Goal: Task Accomplishment & Management: Manage account settings

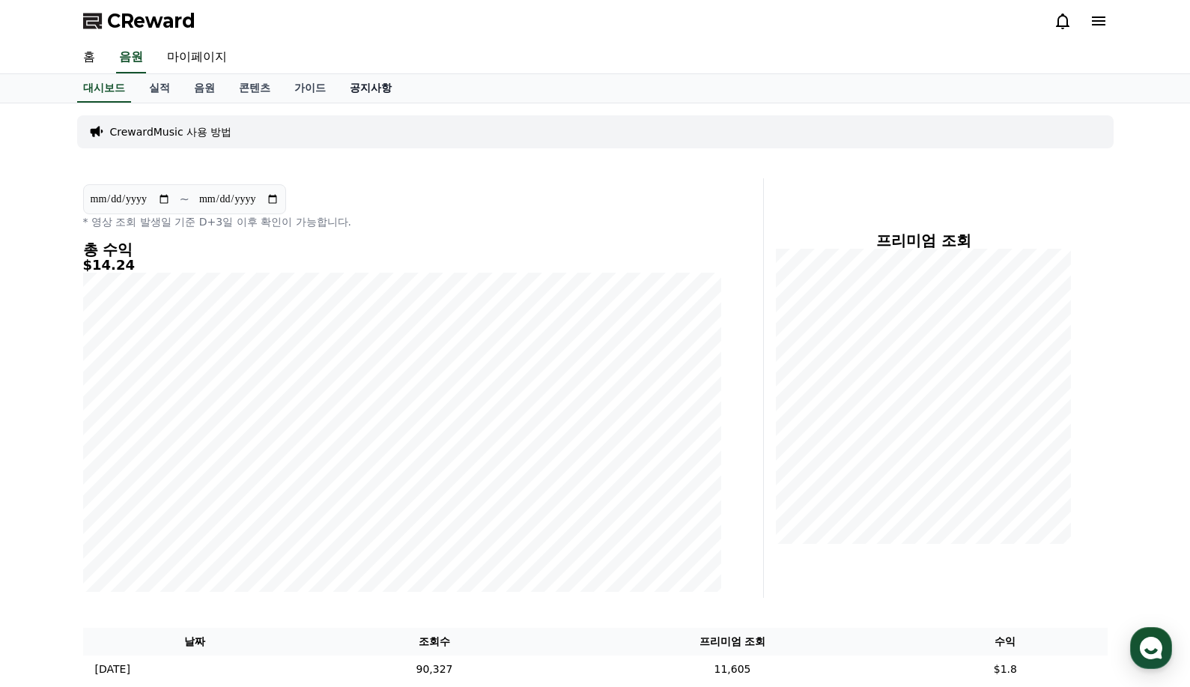
click at [368, 91] on link "공지사항" at bounding box center [371, 88] width 66 height 28
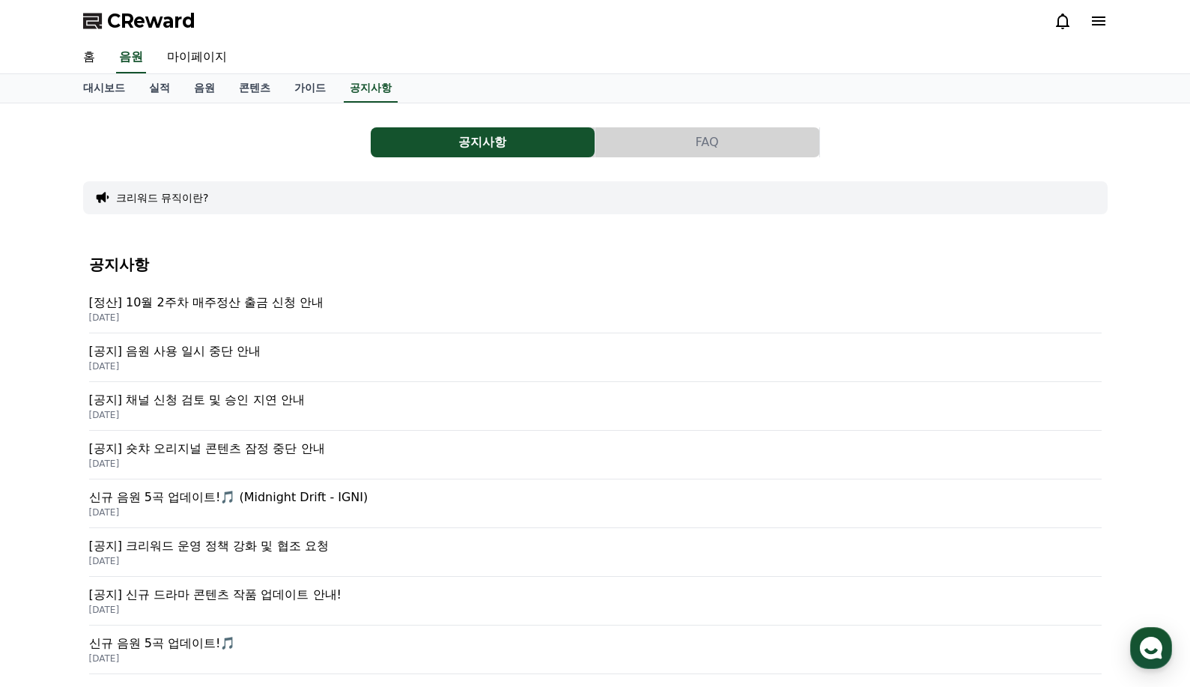
click at [255, 305] on p "[정산] 10월 2주차 매주정산 출금 신청 안내" at bounding box center [595, 303] width 1012 height 18
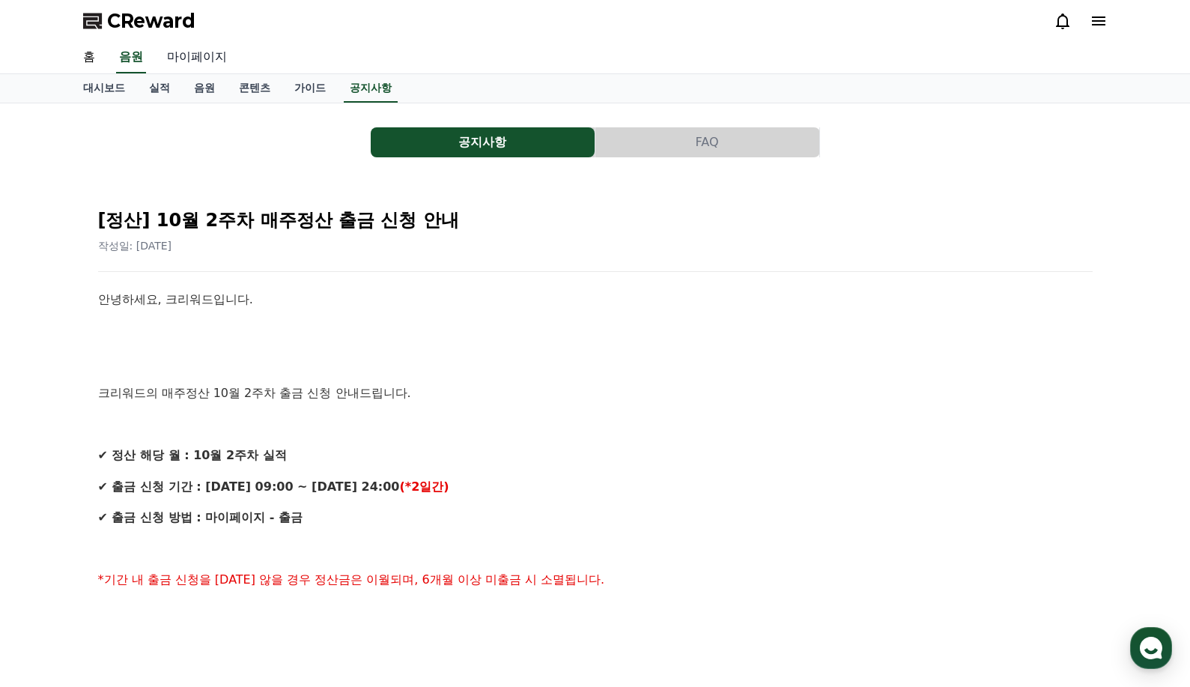
click at [184, 61] on link "마이페이지" at bounding box center [197, 57] width 84 height 31
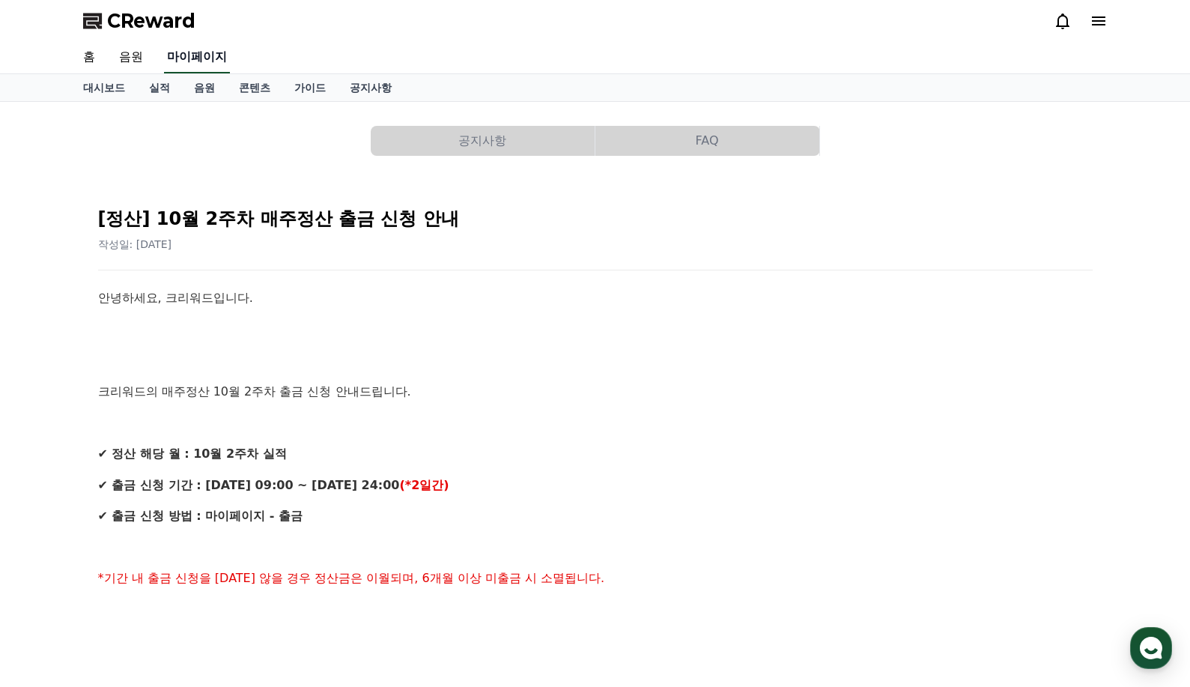
select select "**********"
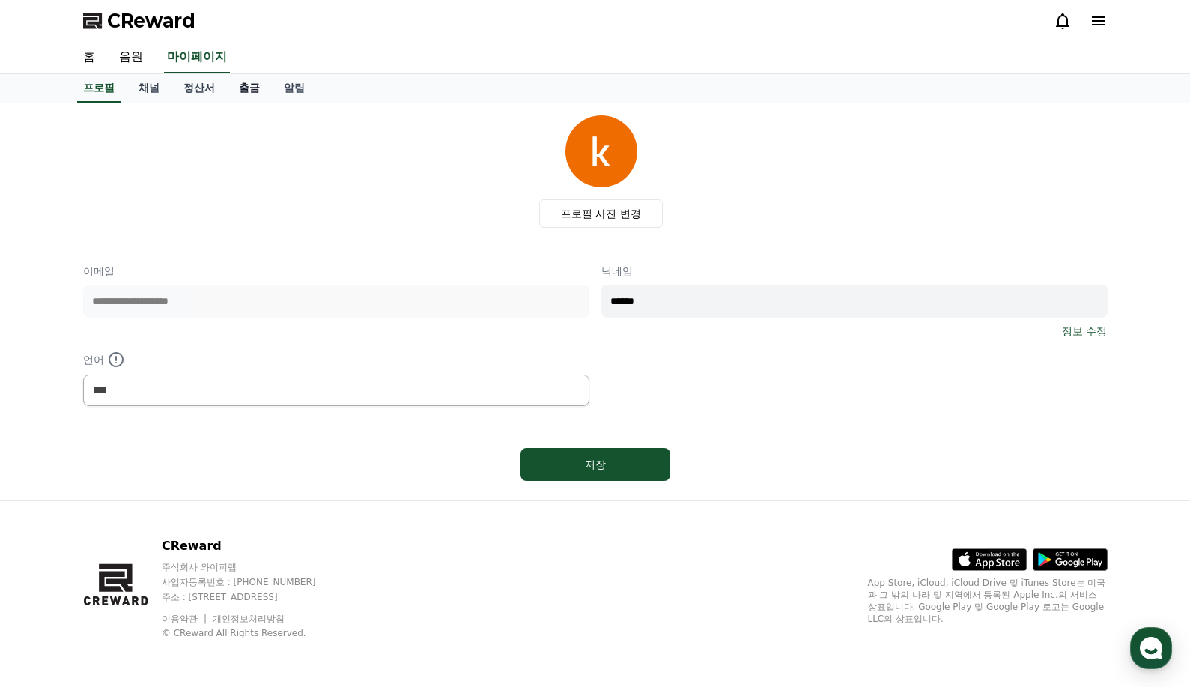
click at [249, 94] on link "출금" at bounding box center [249, 88] width 45 height 28
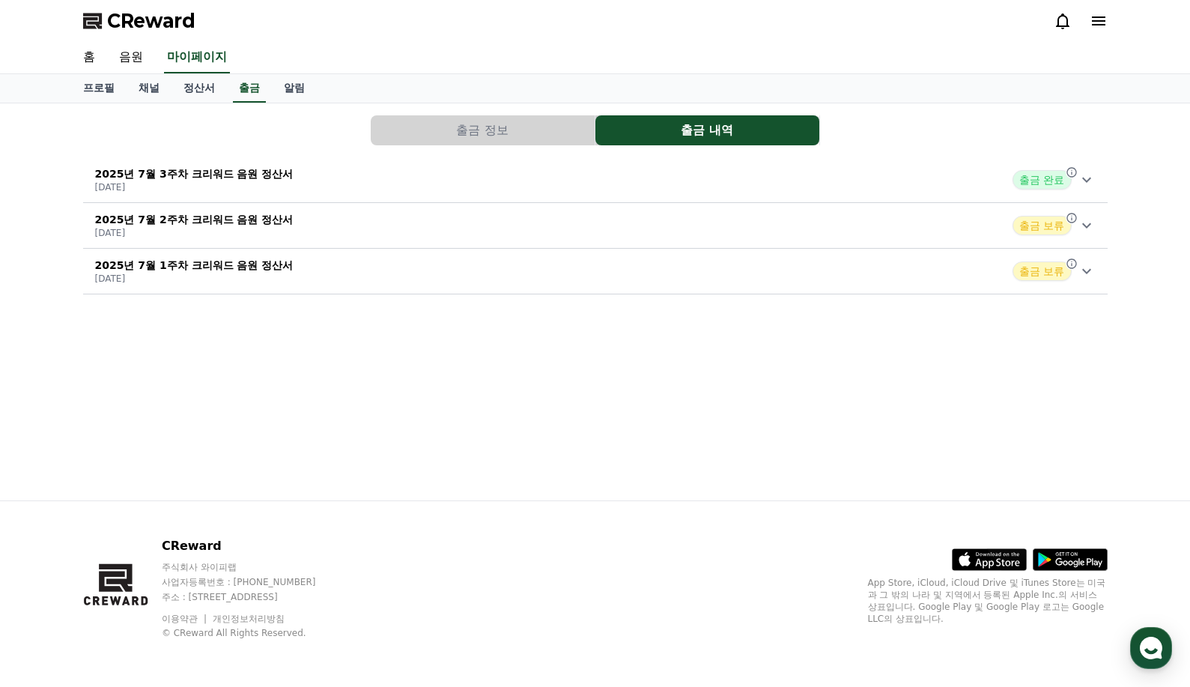
click at [508, 139] on button "출금 정보" at bounding box center [483, 130] width 224 height 30
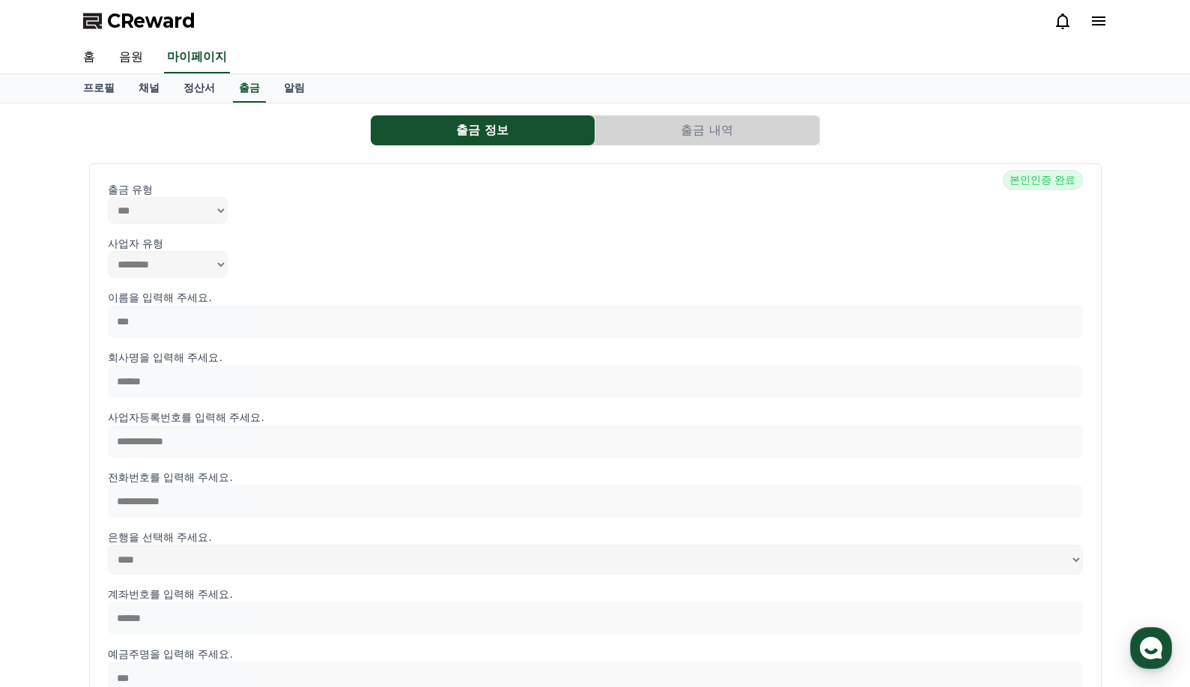
click at [658, 136] on button "출금 내역" at bounding box center [707, 130] width 224 height 30
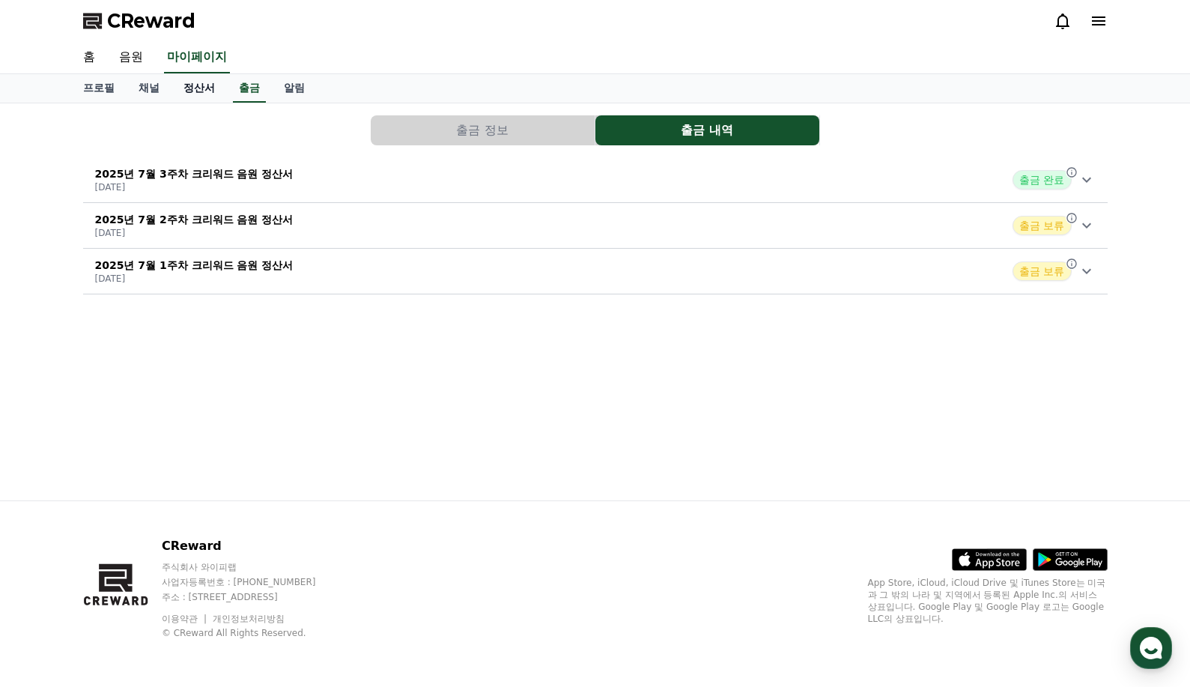
click at [207, 87] on link "정산서" at bounding box center [198, 88] width 55 height 28
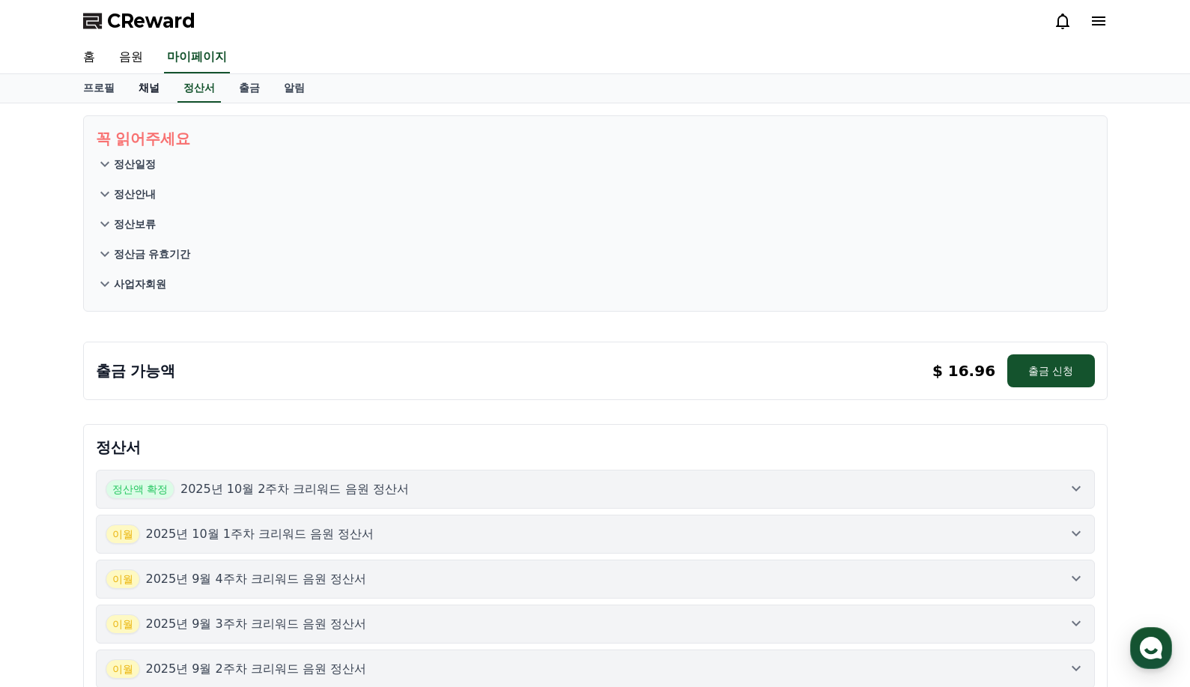
click at [154, 87] on link "채널" at bounding box center [149, 88] width 45 height 28
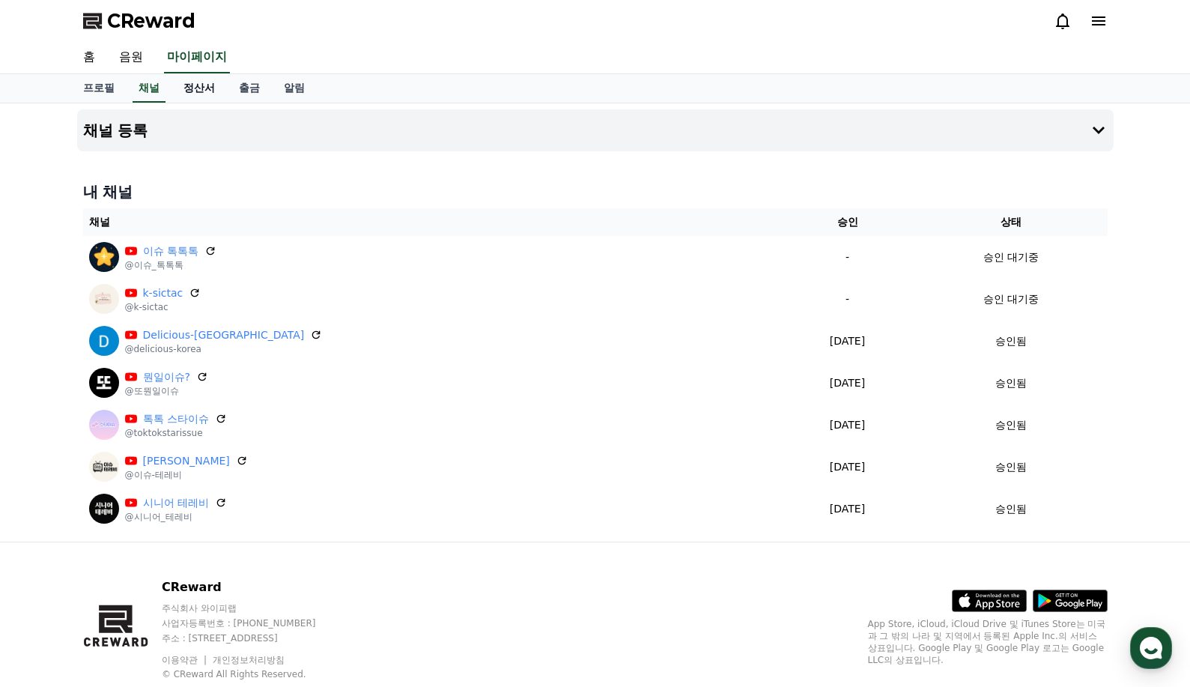
click at [195, 88] on link "정산서" at bounding box center [198, 88] width 55 height 28
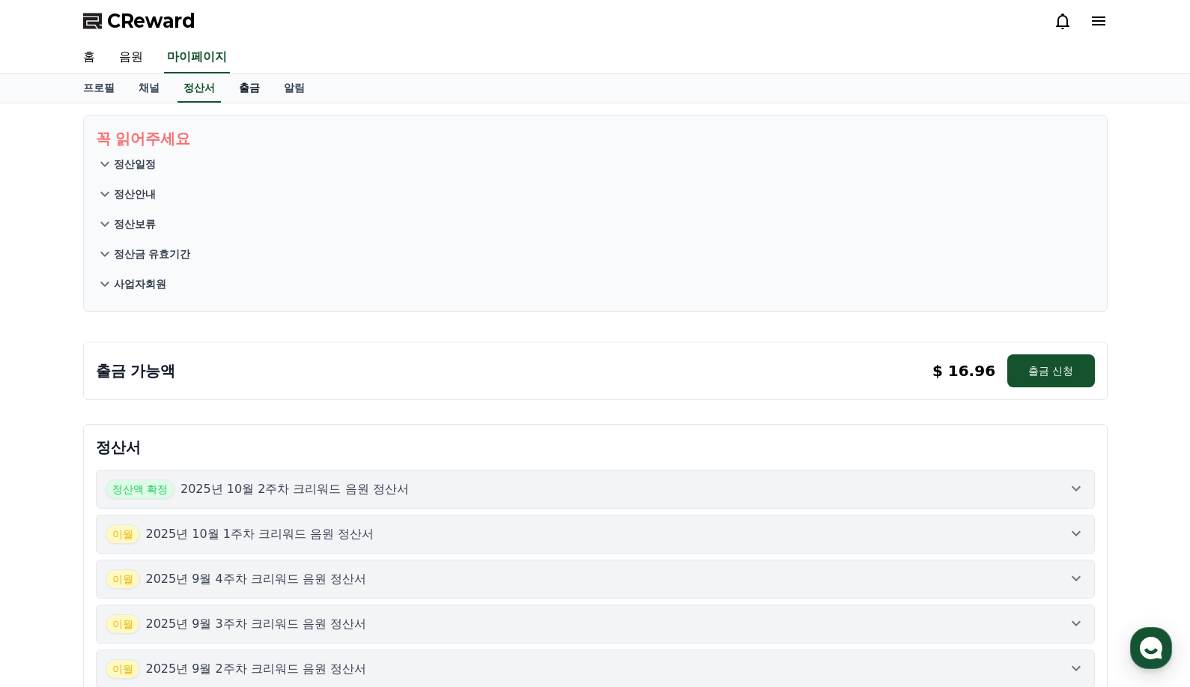
click at [254, 90] on link "출금" at bounding box center [249, 88] width 45 height 28
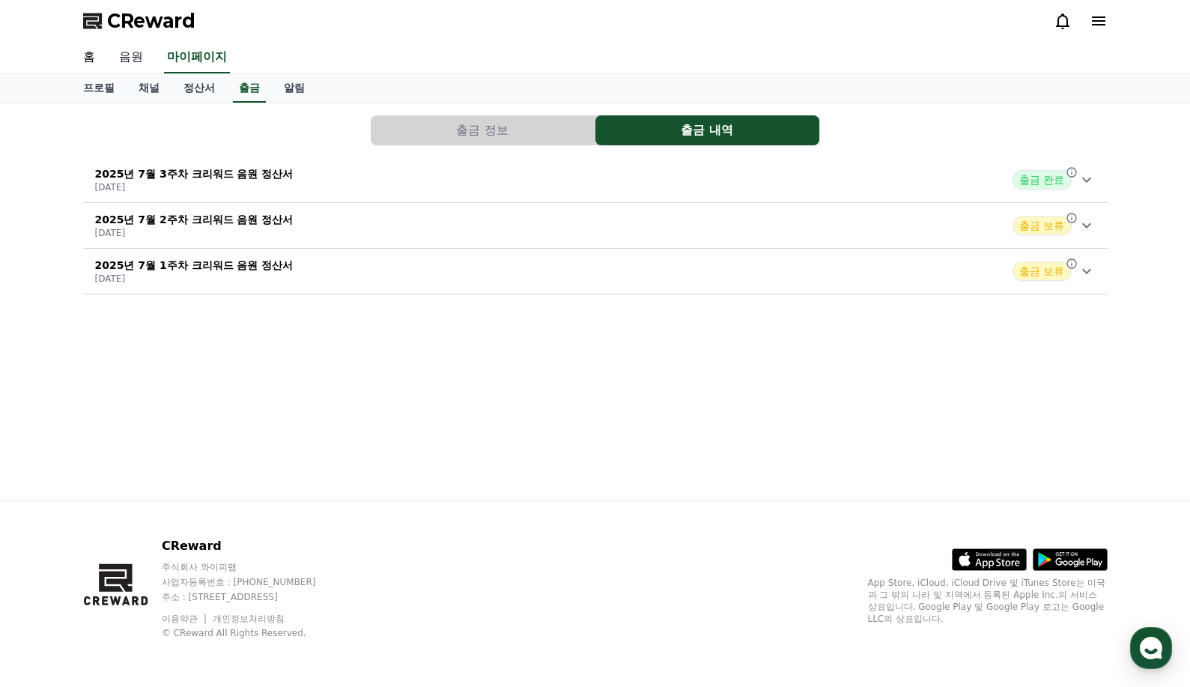
click at [133, 59] on link "음원" at bounding box center [131, 57] width 48 height 31
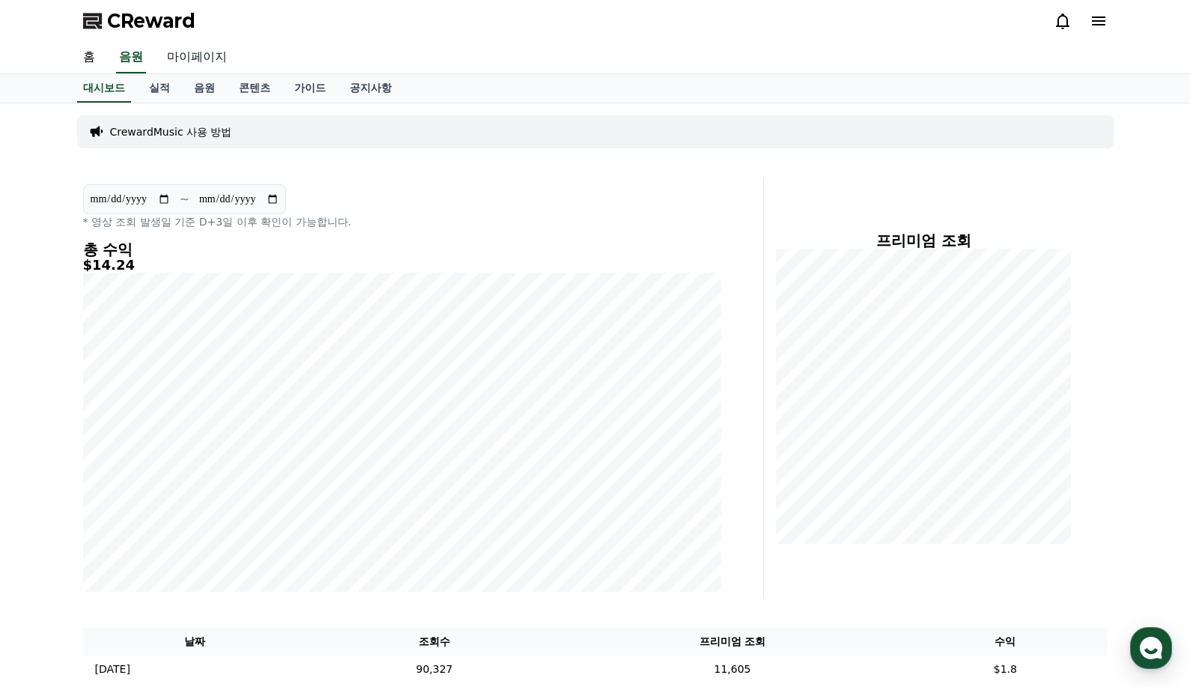
click at [211, 50] on link "마이페이지" at bounding box center [197, 57] width 84 height 31
select select "**********"
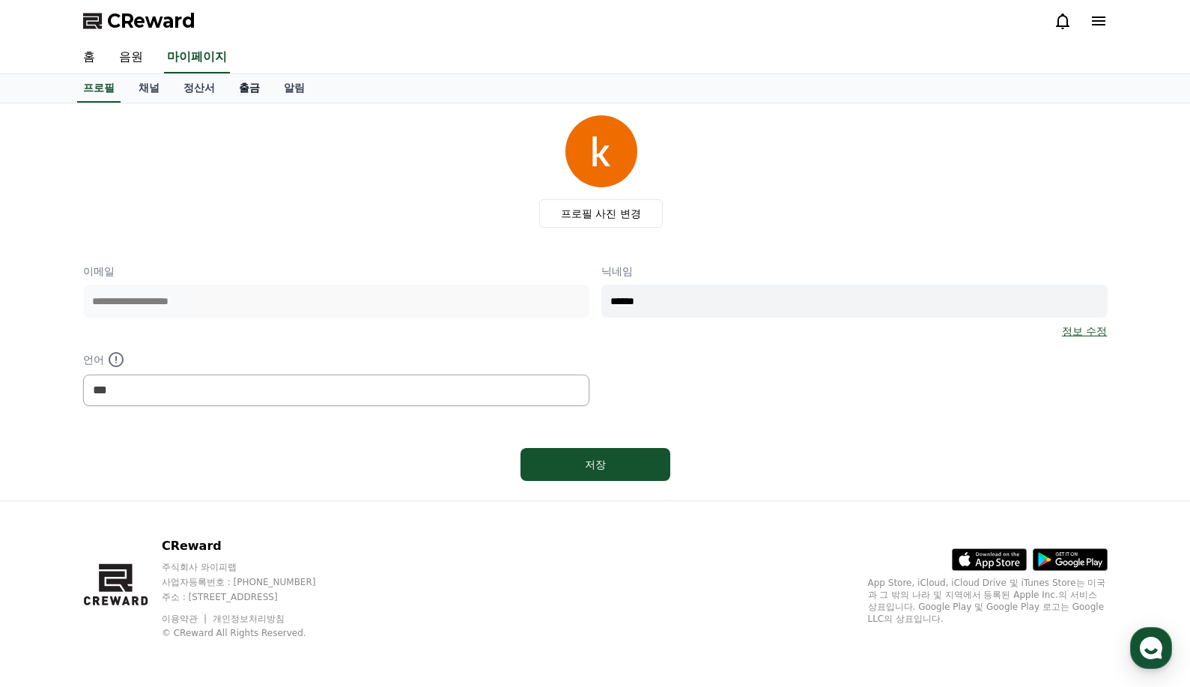
click at [259, 92] on link "출금" at bounding box center [249, 88] width 45 height 28
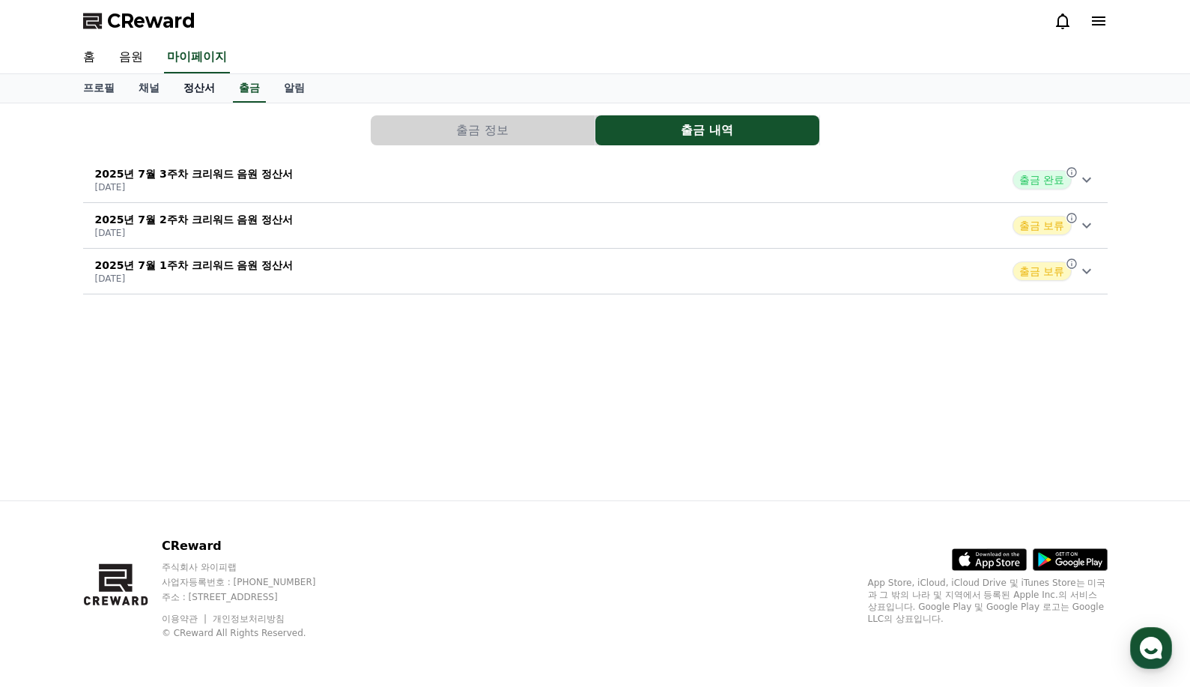
click at [201, 93] on link "정산서" at bounding box center [198, 88] width 55 height 28
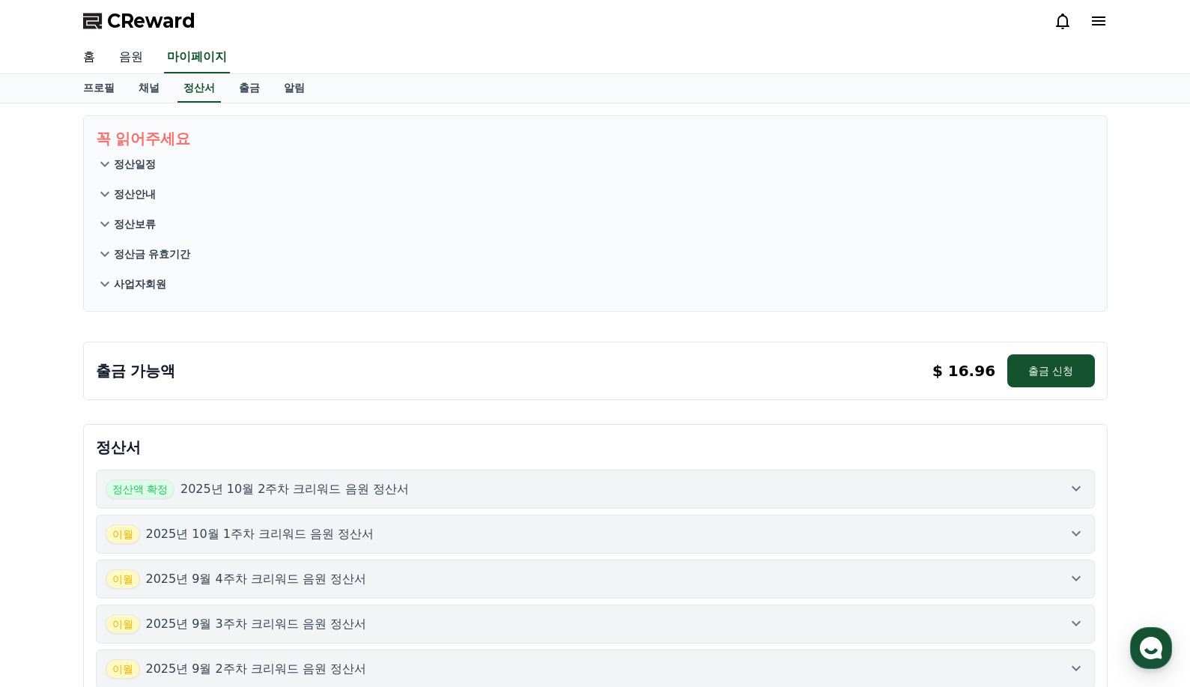
click at [134, 52] on link "음원" at bounding box center [131, 57] width 48 height 31
